Goal: Transaction & Acquisition: Purchase product/service

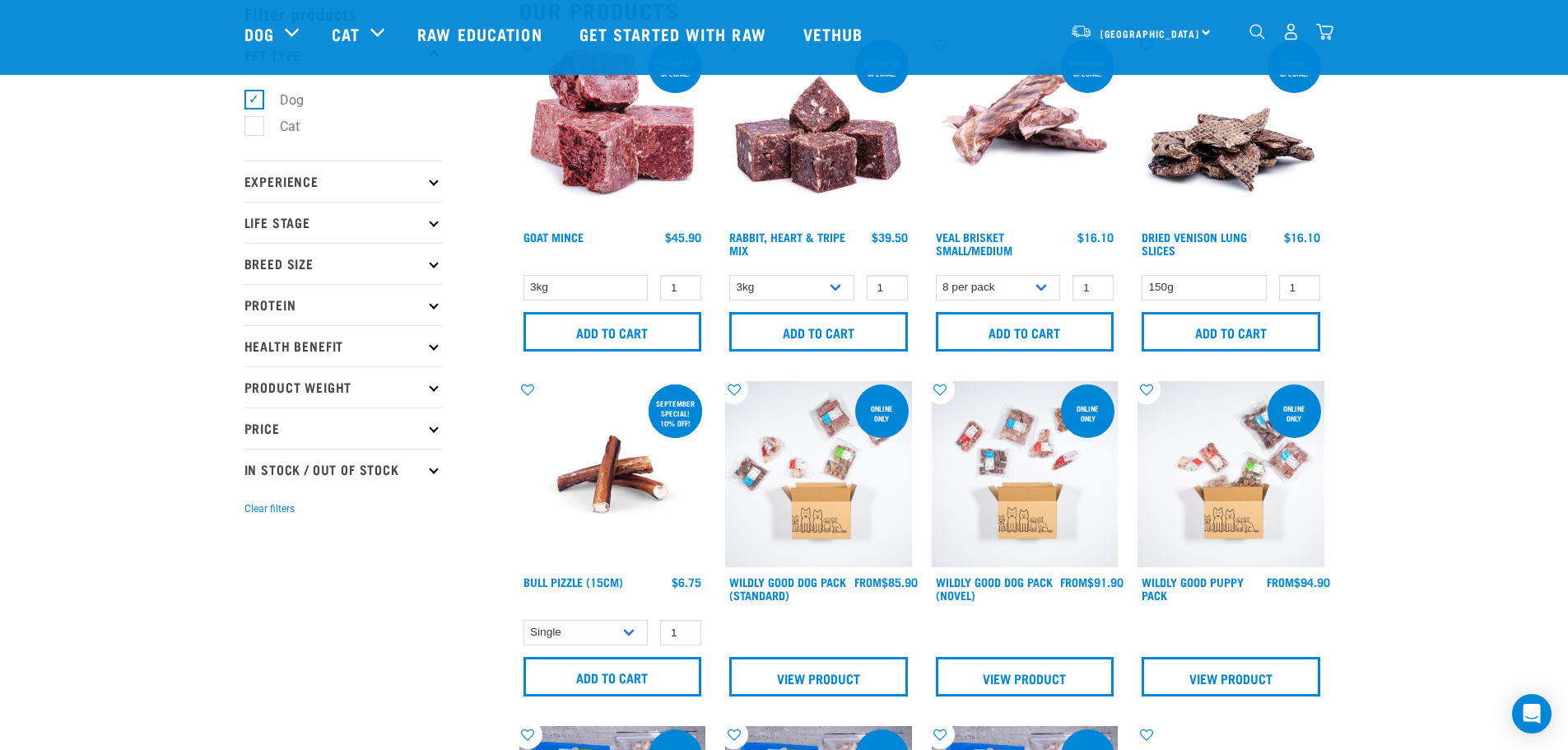
click at [1260, 25] on div "dropdown navigation" at bounding box center [1257, 32] width 18 height 18
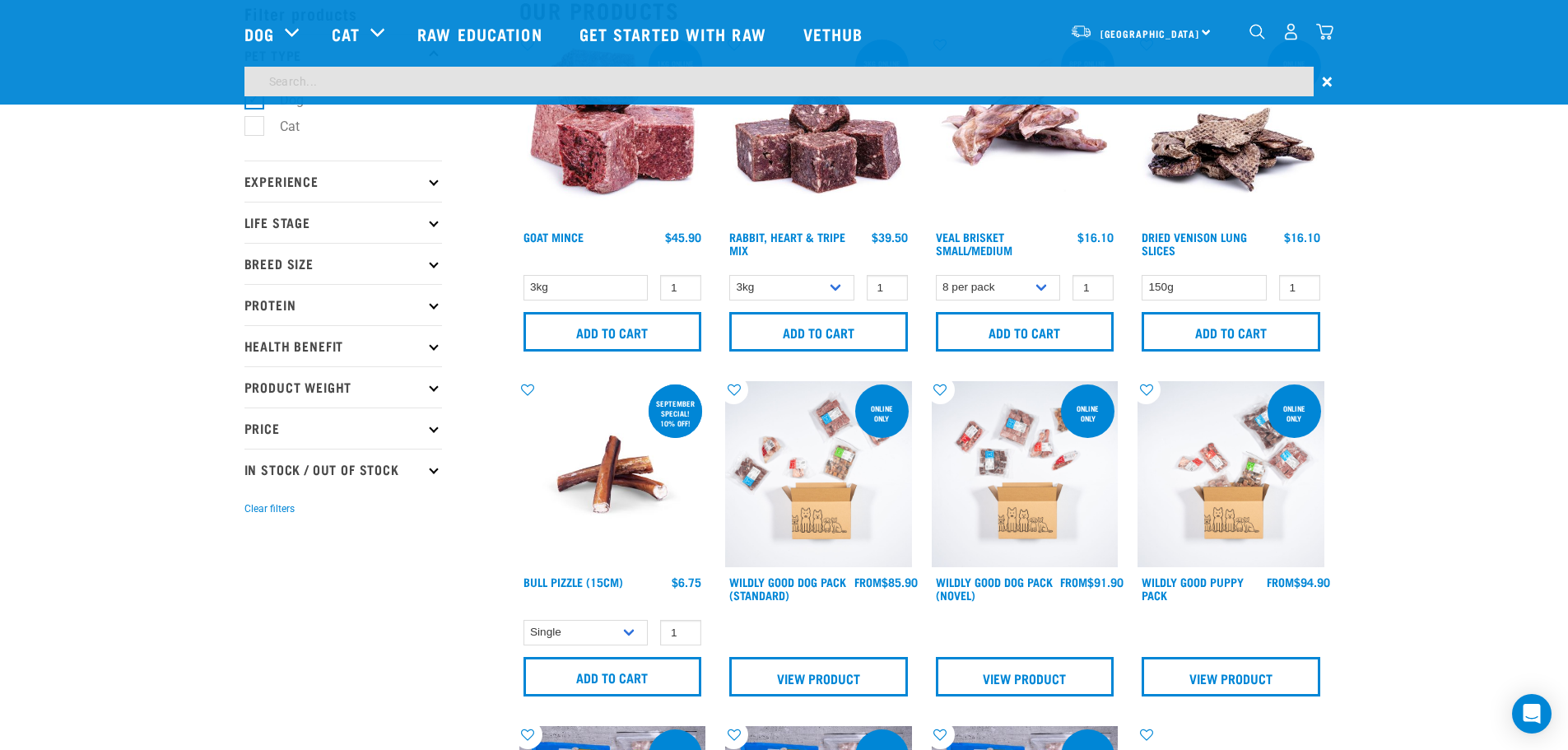
click at [1251, 39] on img "dropdown navigation" at bounding box center [1257, 32] width 16 height 16
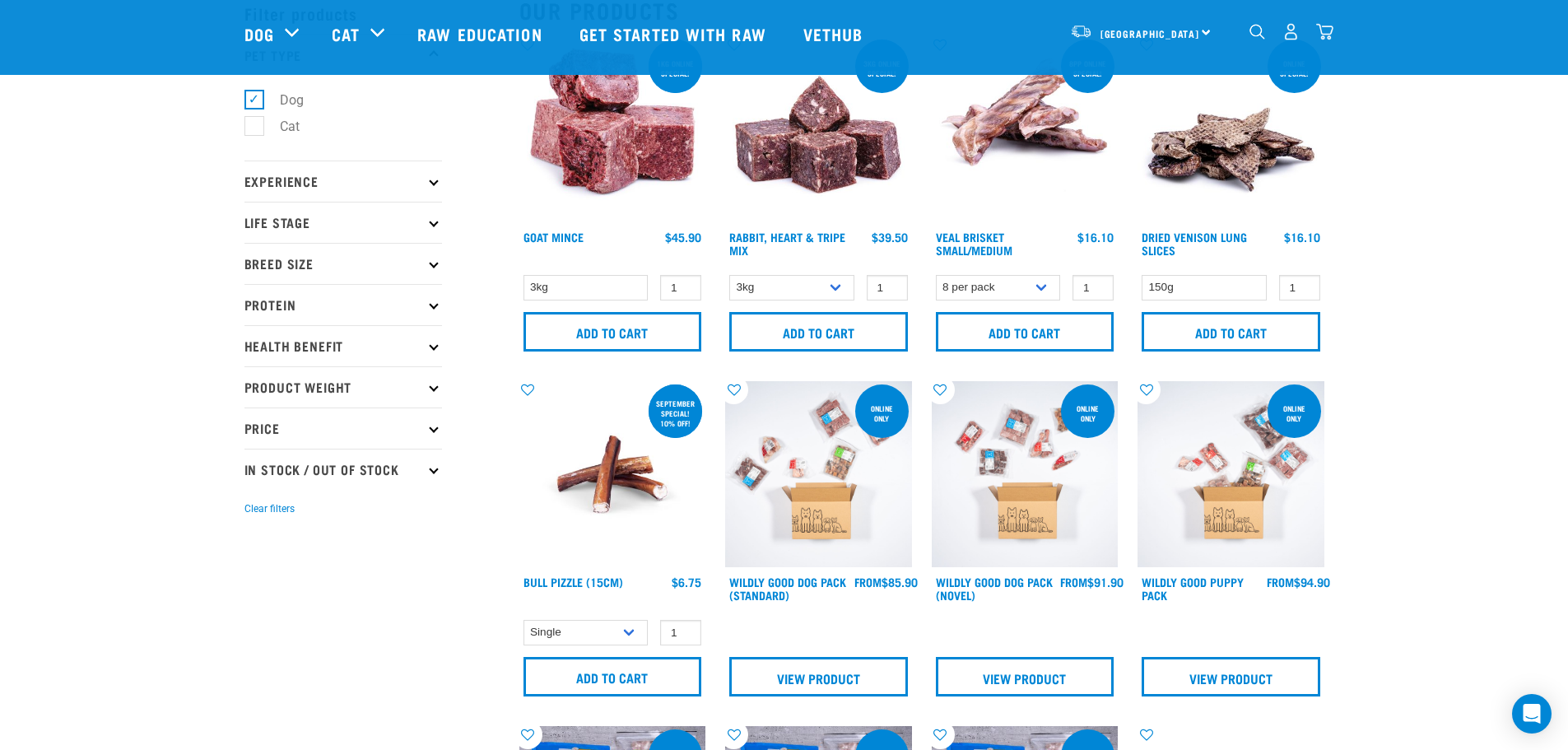
click at [1179, 75] on img at bounding box center [1231, 130] width 187 height 187
click at [1244, 32] on div "3" at bounding box center [1277, 34] width 113 height 65
click at [1250, 38] on img "dropdown navigation" at bounding box center [1257, 32] width 16 height 16
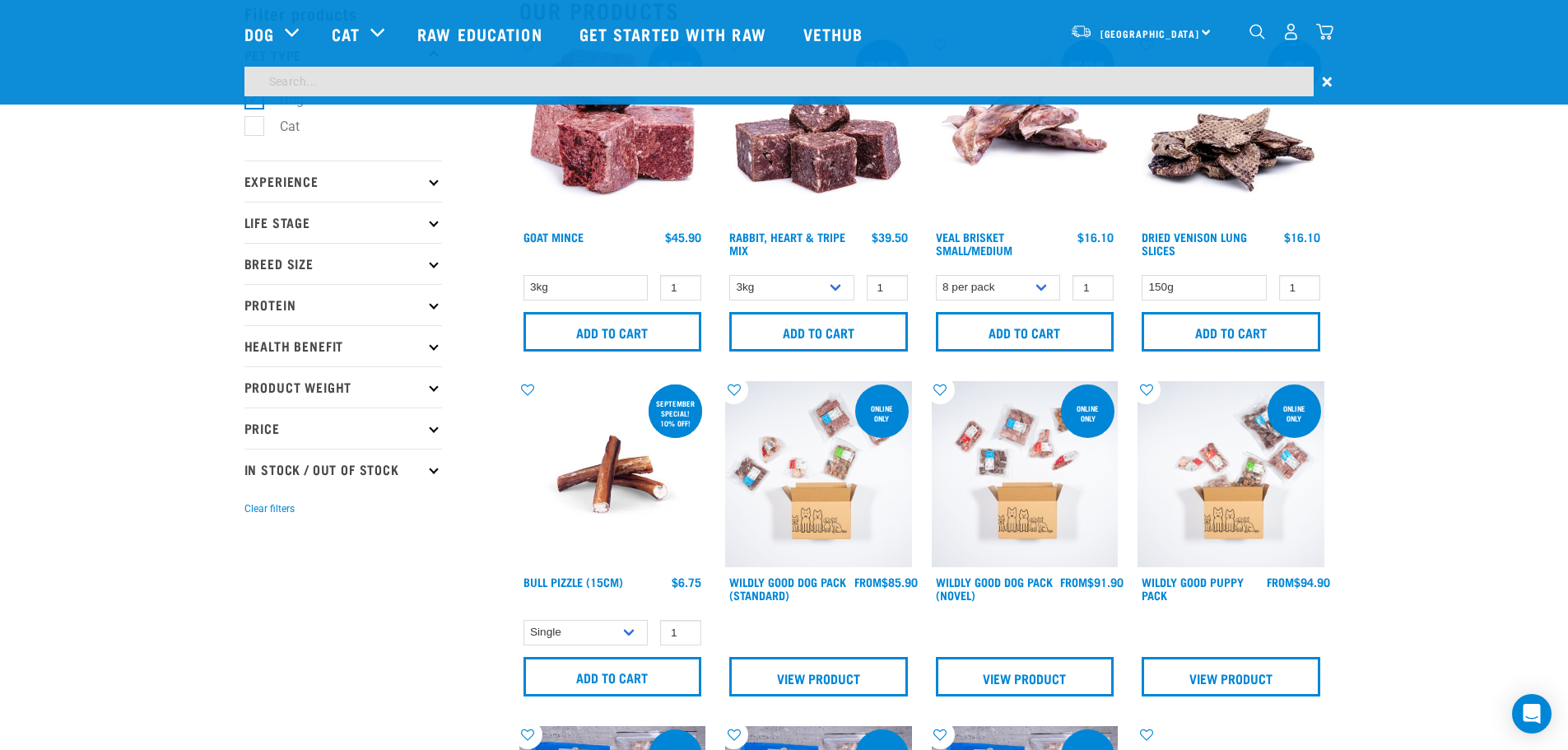
click at [1145, 83] on input "search" at bounding box center [779, 81] width 1069 height 30
type input "wil"
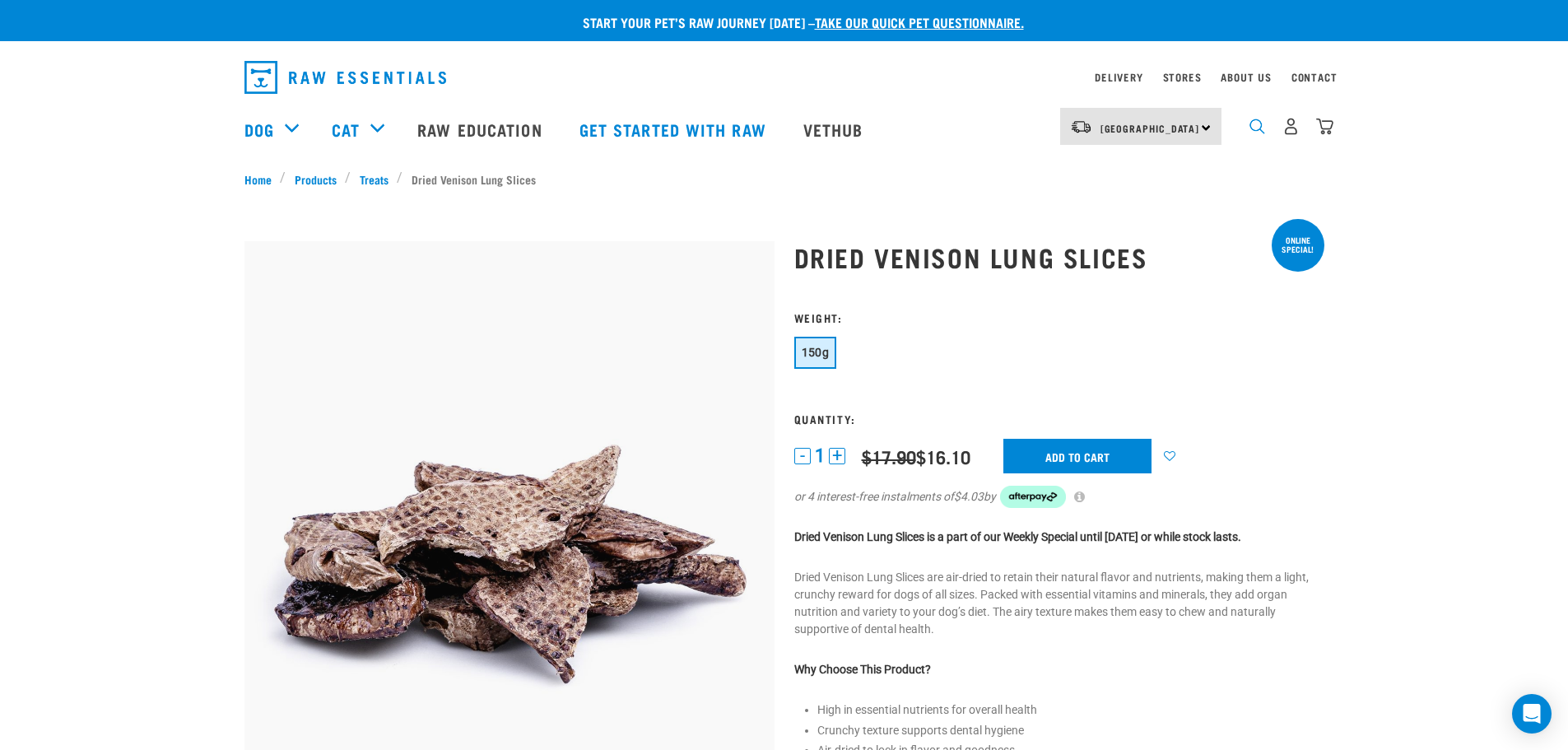
click at [1249, 130] on img "dropdown navigation" at bounding box center [1257, 126] width 16 height 16
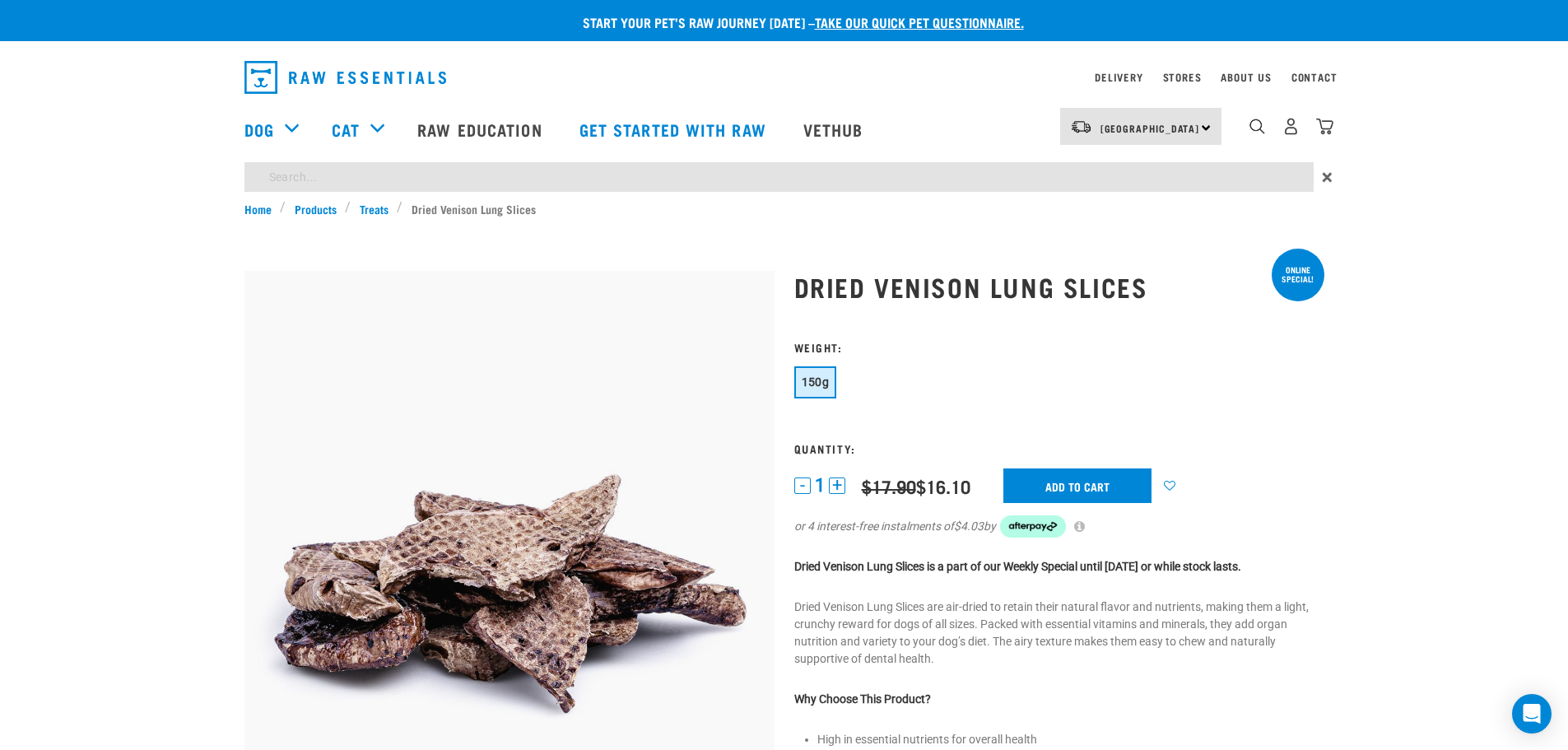
click at [1078, 187] on input "search" at bounding box center [779, 177] width 1069 height 30
type input "organ"
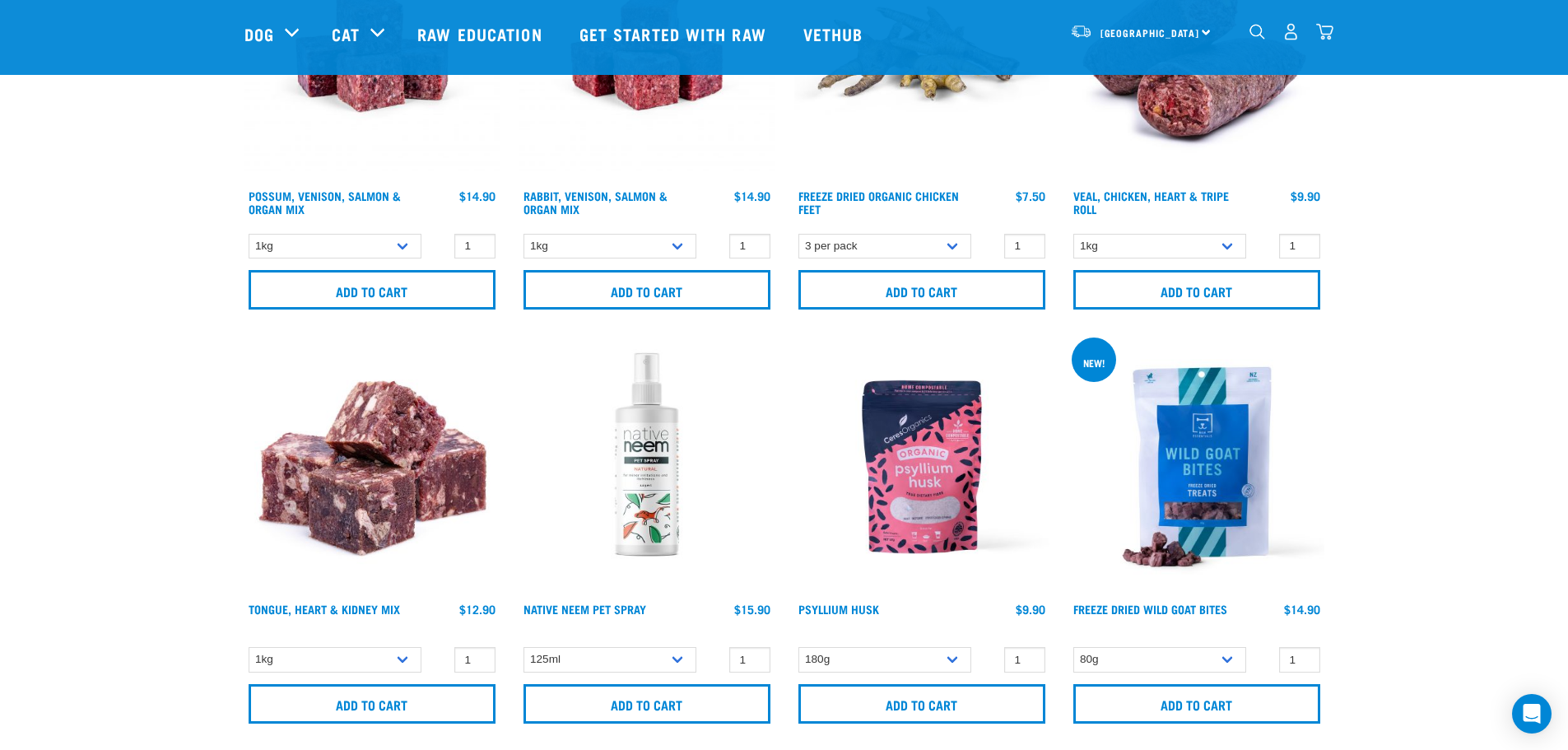
scroll to position [823, 0]
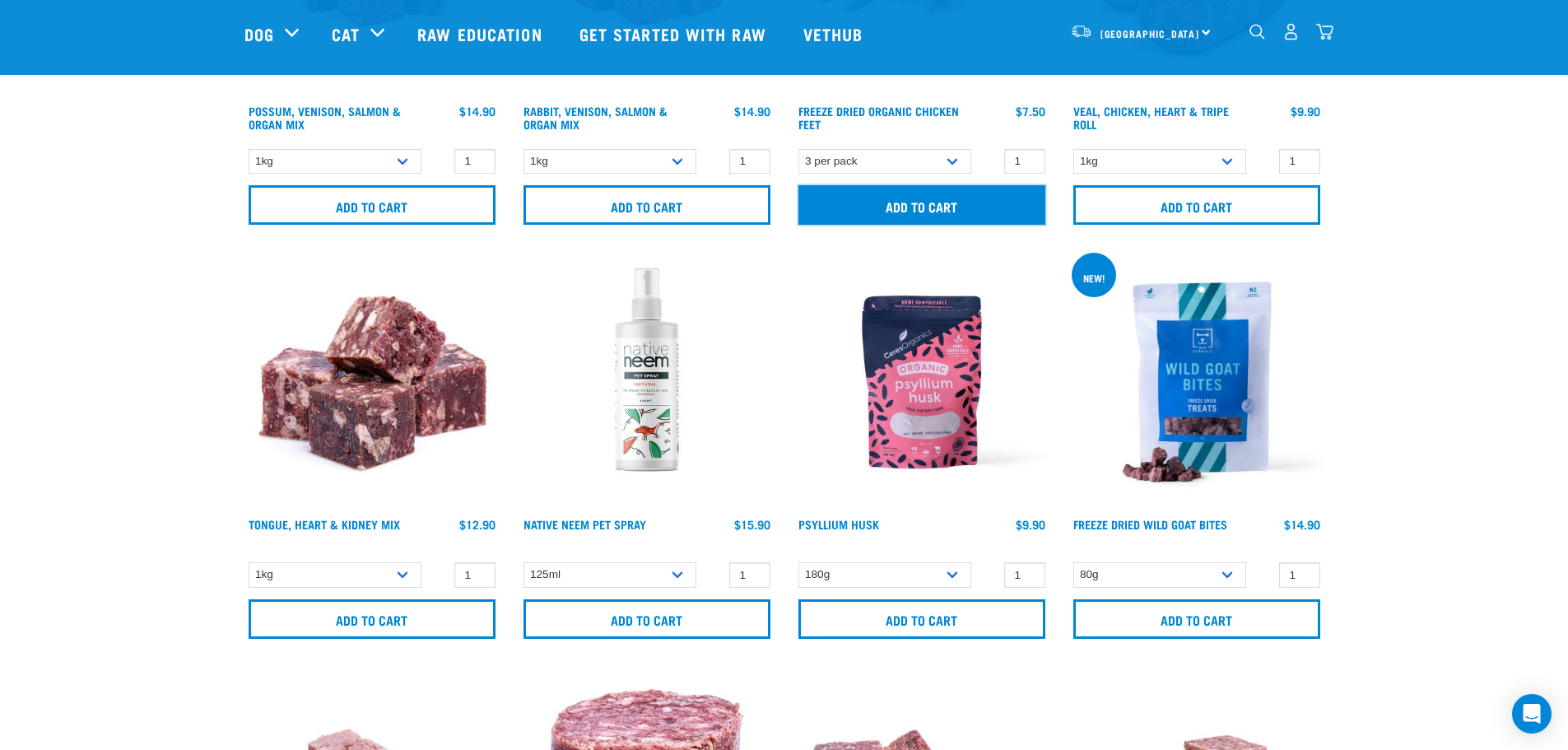
click at [926, 204] on input "Add to cart" at bounding box center [922, 205] width 247 height 39
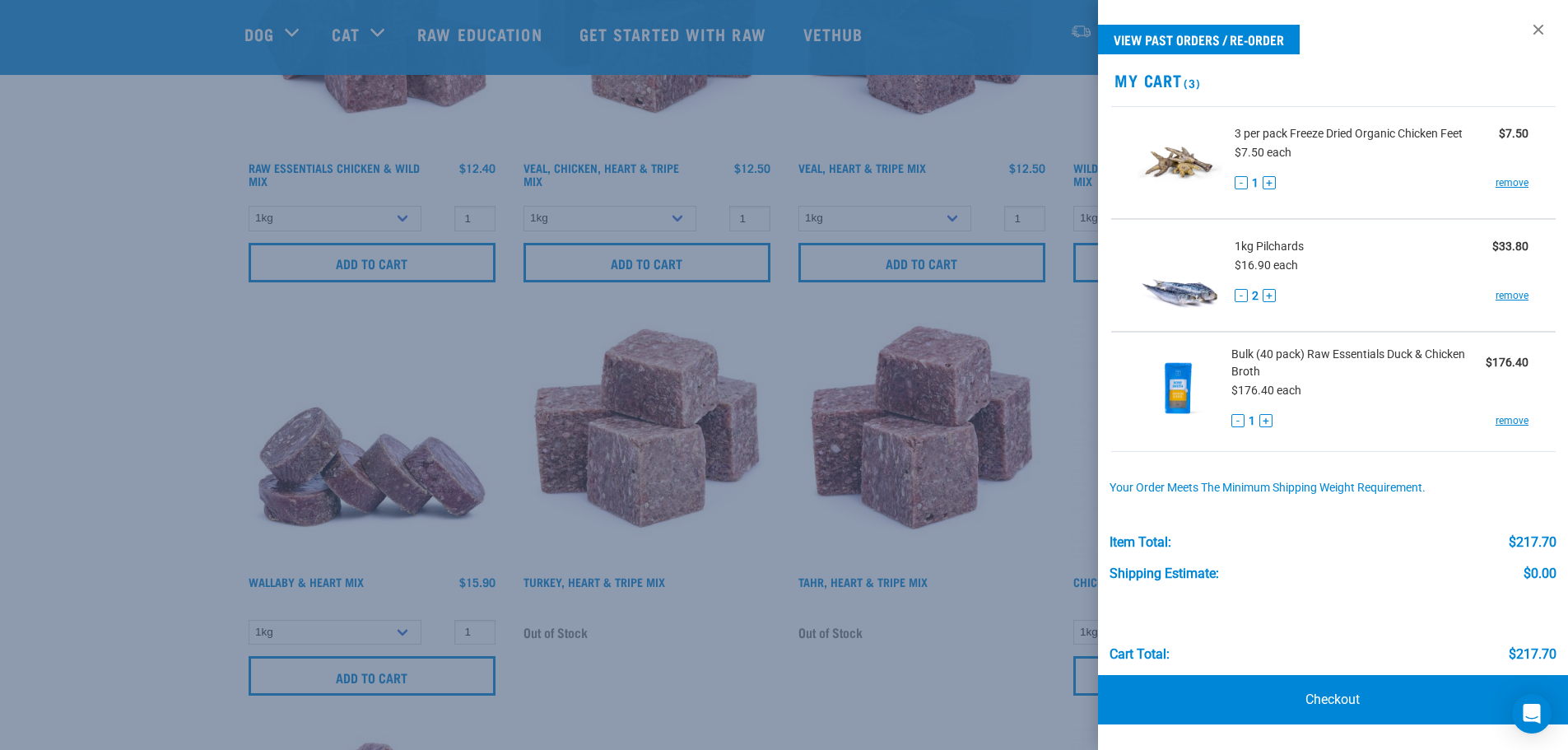
scroll to position [2469, 0]
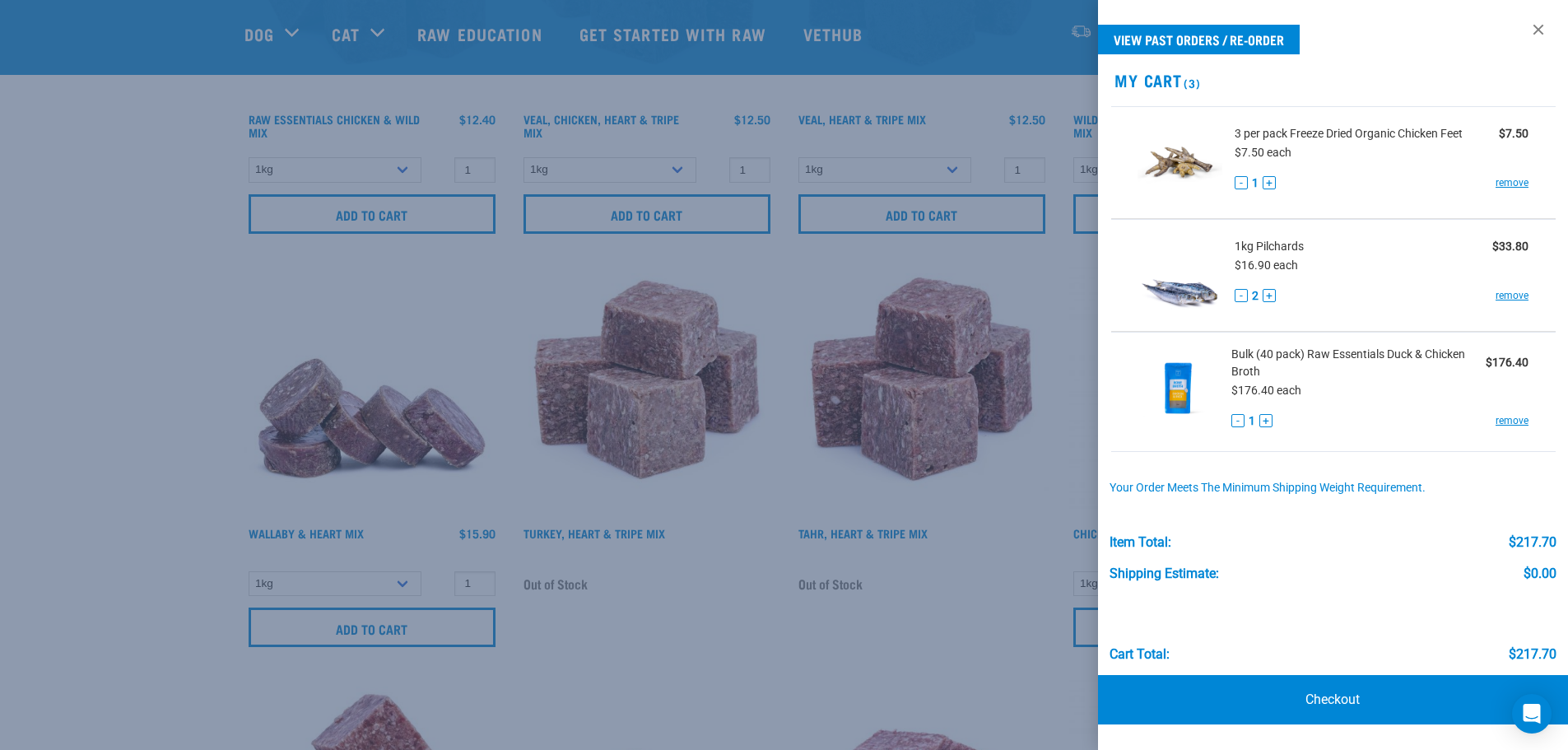
click at [922, 545] on div at bounding box center [784, 375] width 1568 height 750
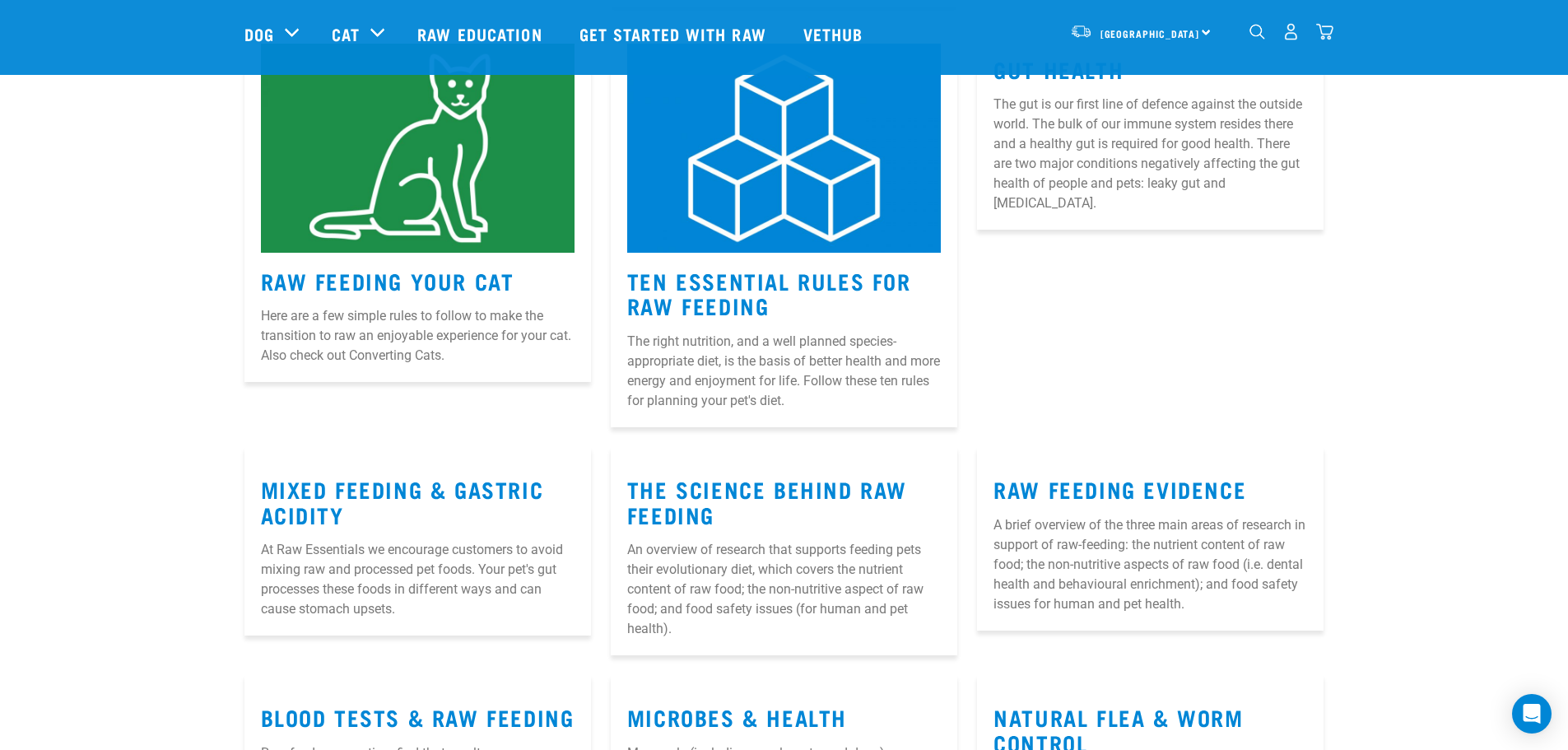
scroll to position [11385, 0]
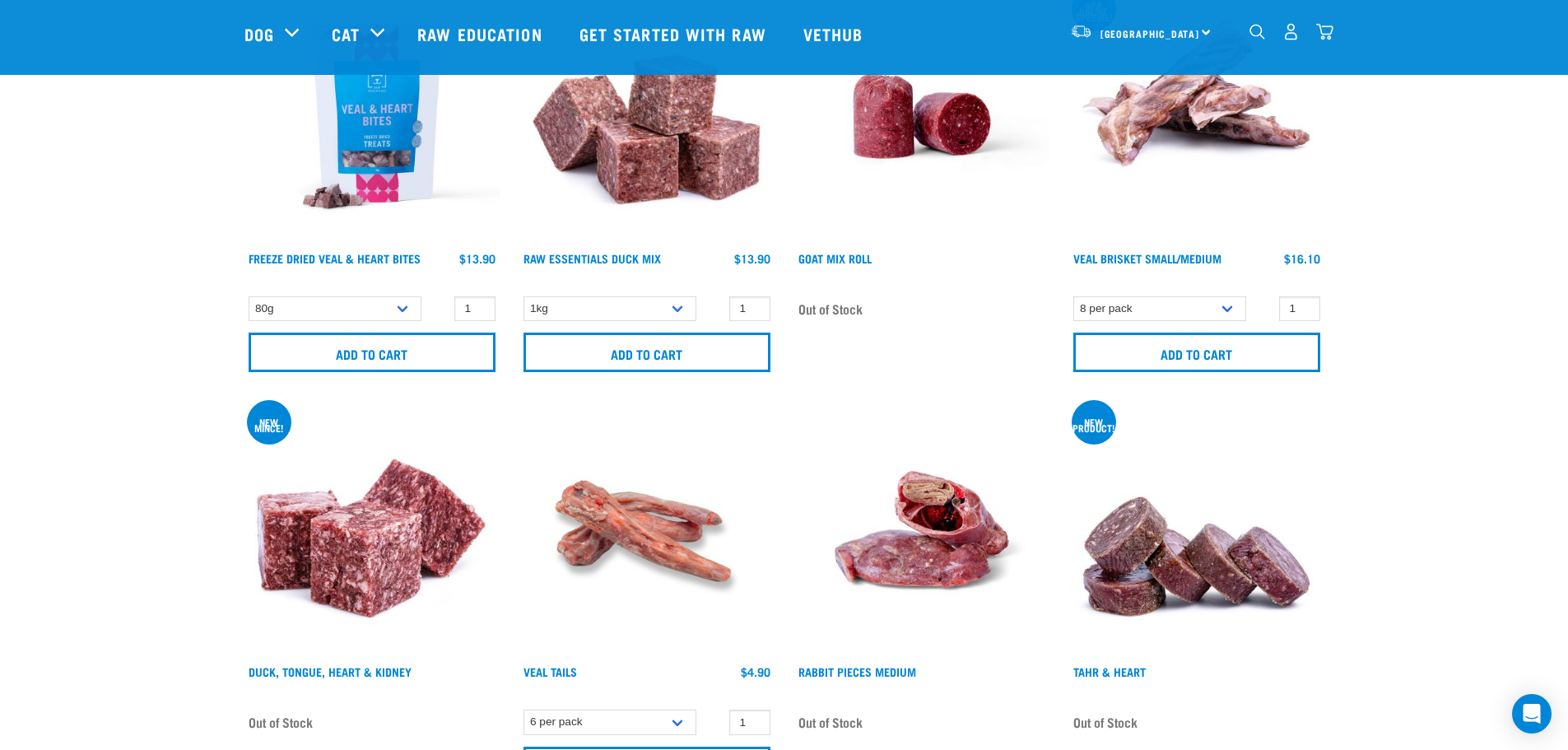
click at [1261, 23] on div "dropdown navigation" at bounding box center [1257, 32] width 18 height 18
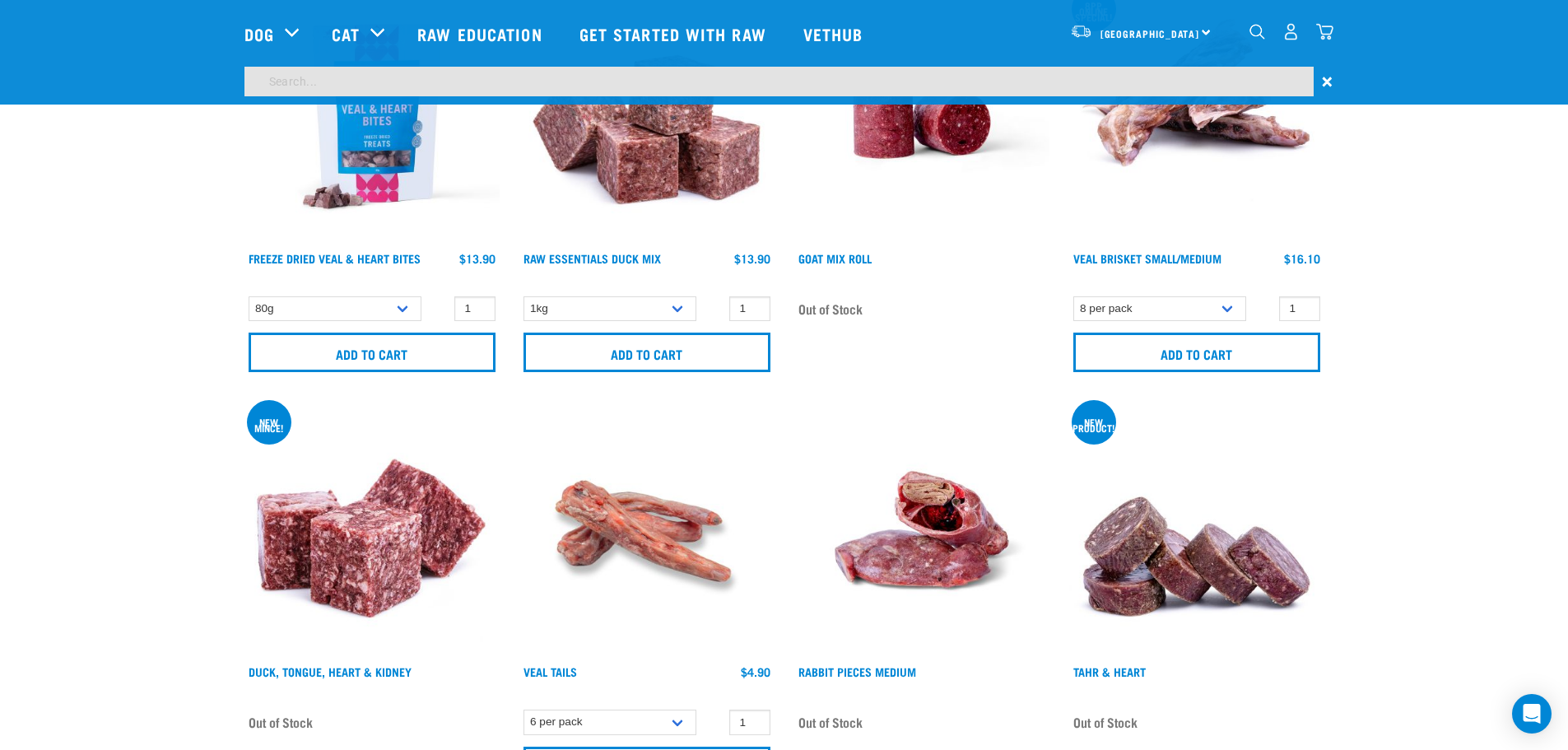
click at [1257, 39] on img "dropdown navigation" at bounding box center [1257, 32] width 16 height 16
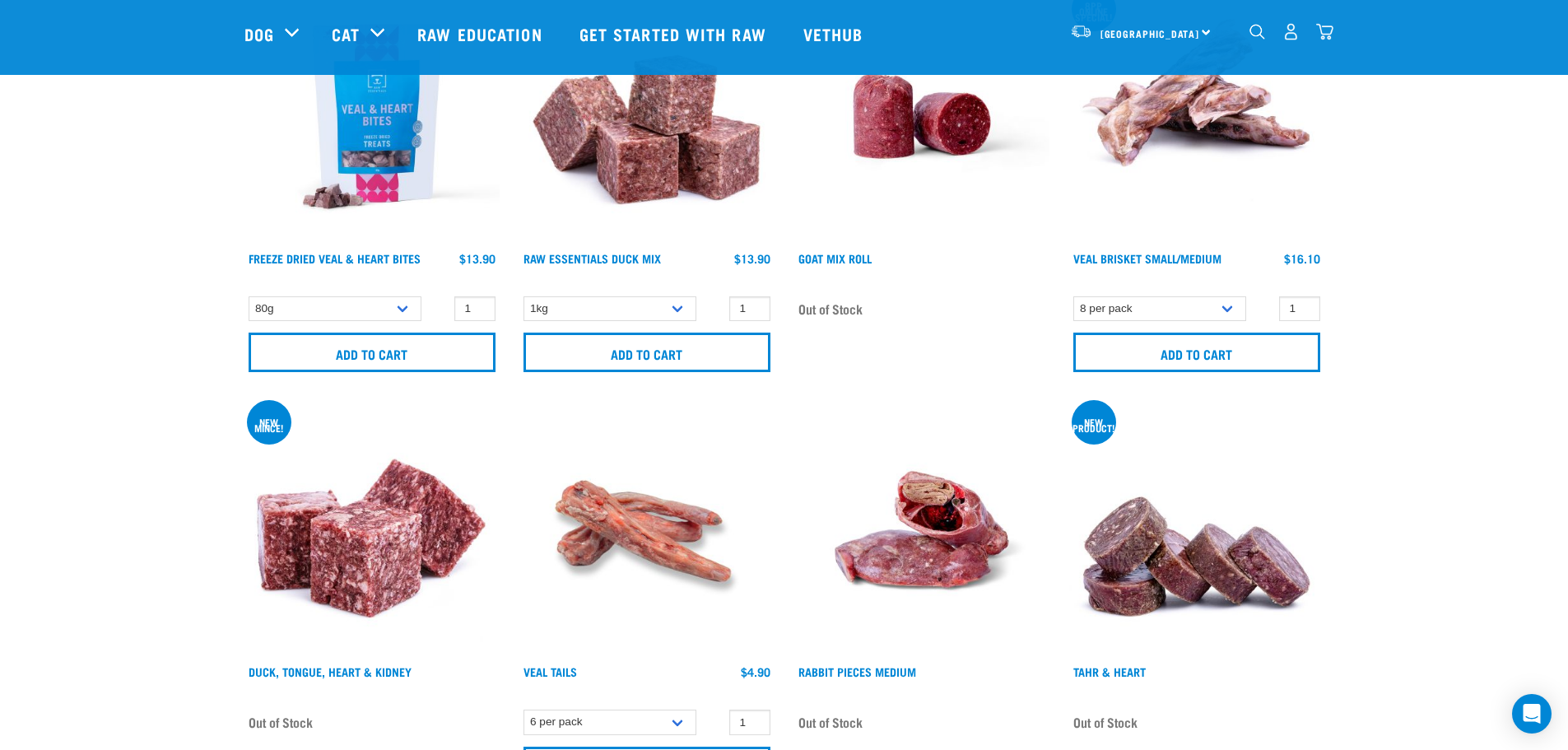
click at [1257, 39] on img "dropdown navigation" at bounding box center [1257, 32] width 16 height 16
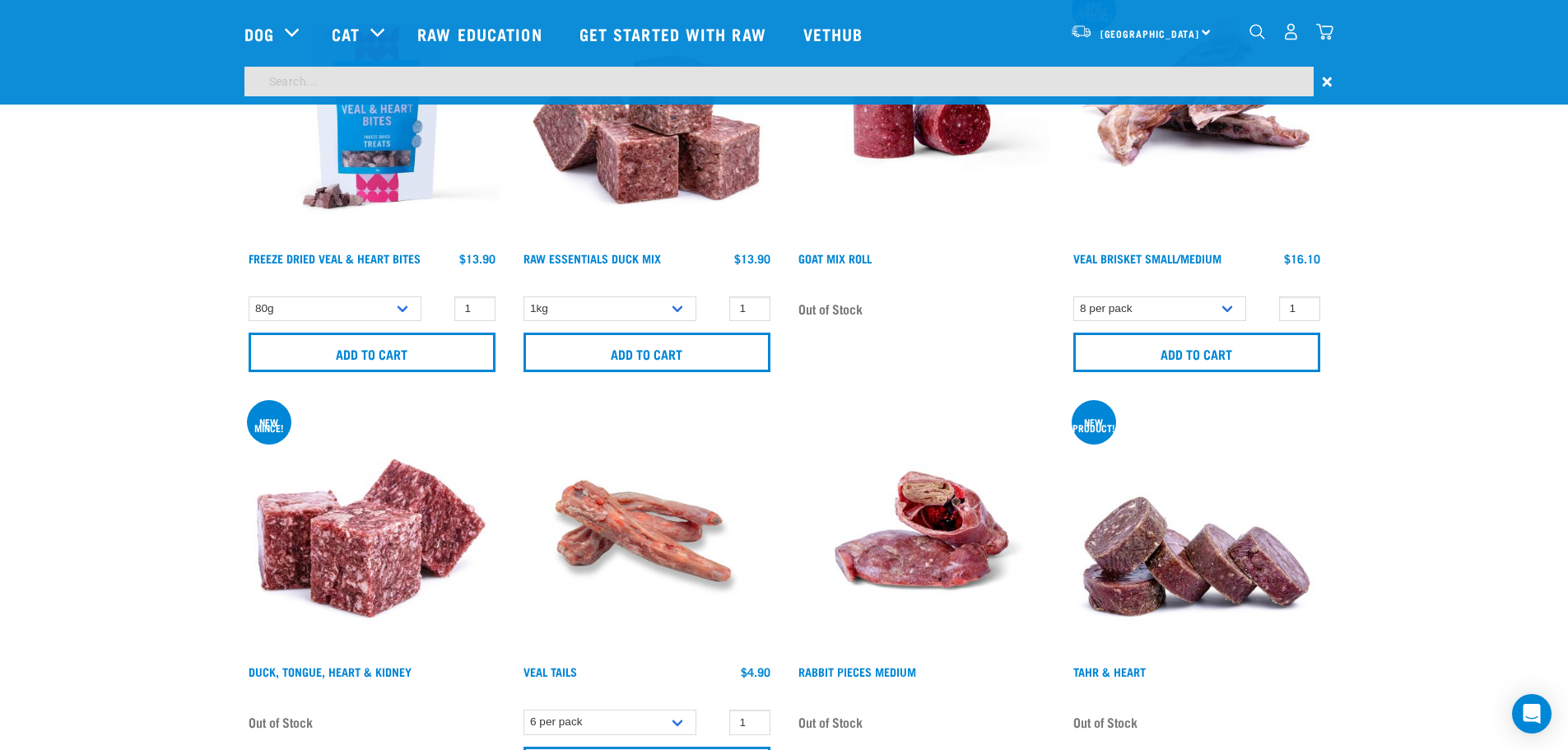
click at [1238, 82] on input "search" at bounding box center [779, 81] width 1069 height 30
type input "wild organ mix"
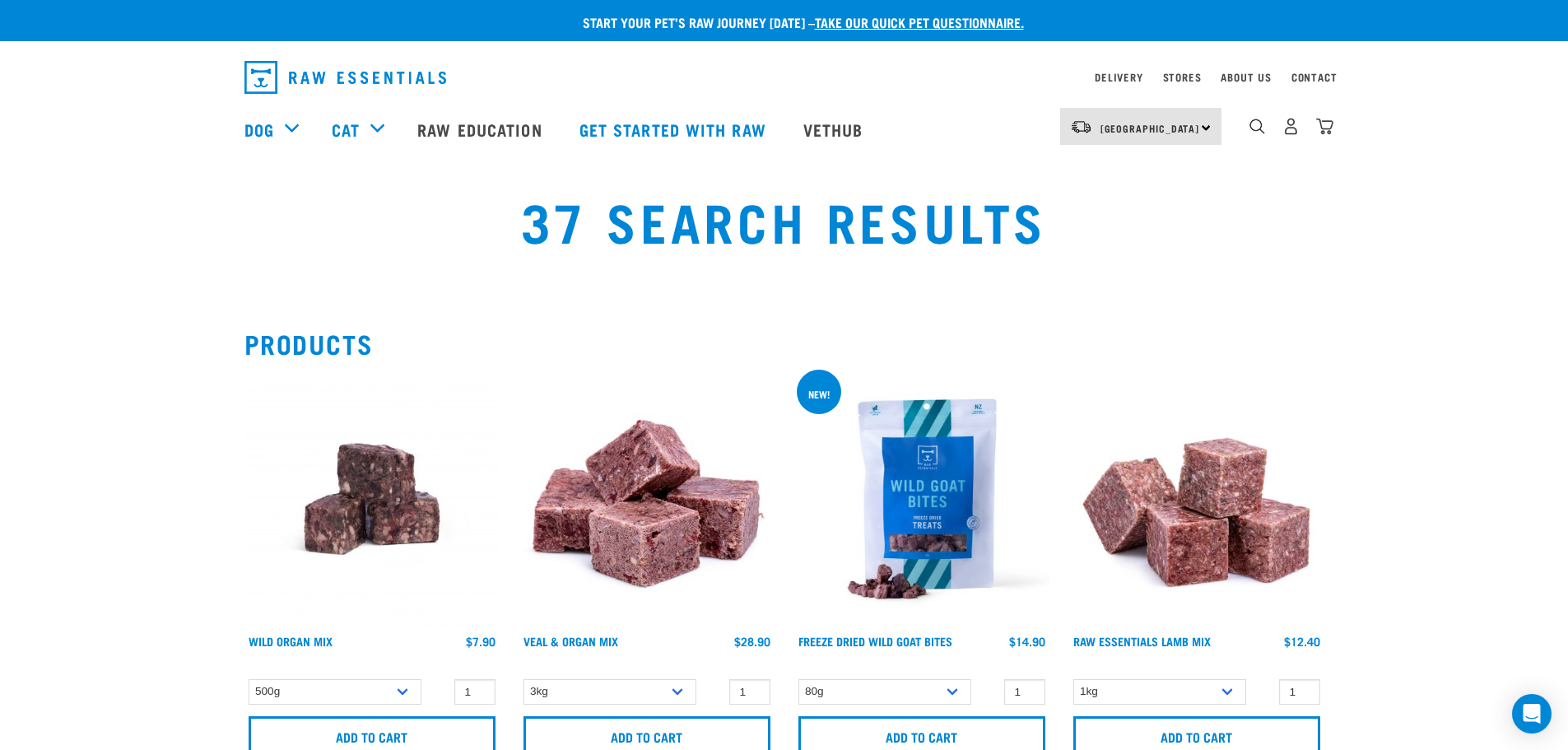
click at [417, 488] on img at bounding box center [372, 498] width 255 height 255
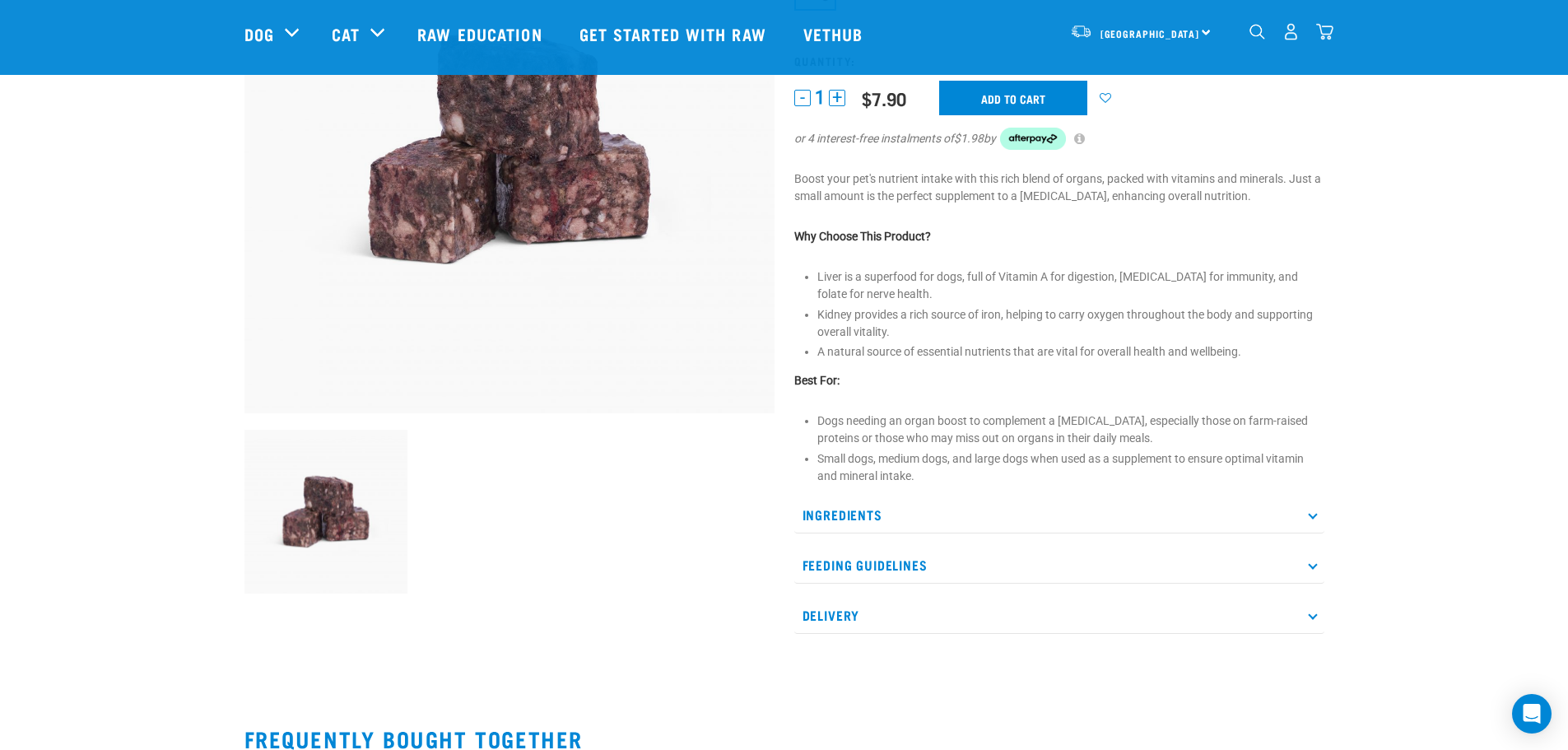
scroll to position [247, 0]
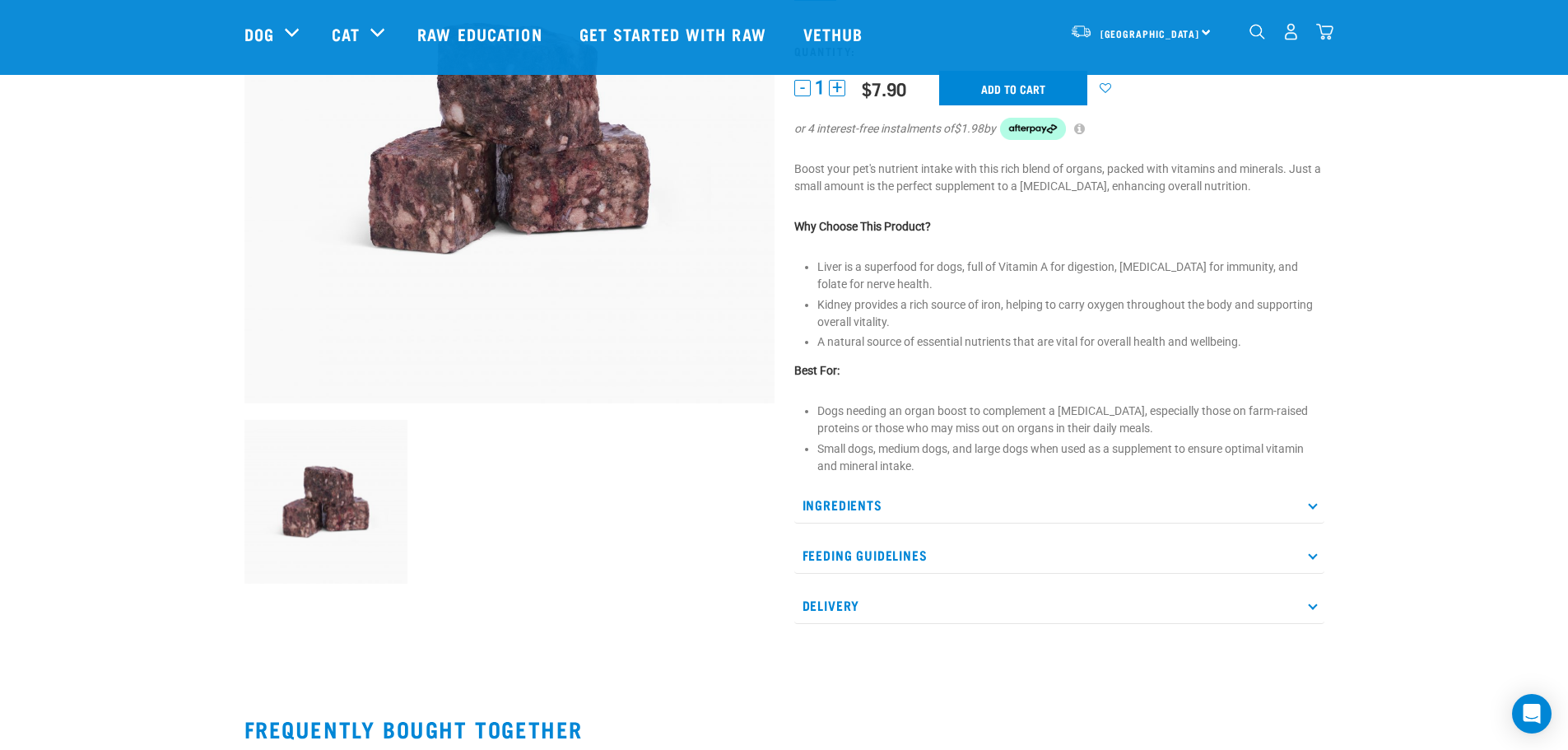
click at [887, 508] on p "Ingredients" at bounding box center [1059, 505] width 530 height 37
